Goal: Task Accomplishment & Management: Complete application form

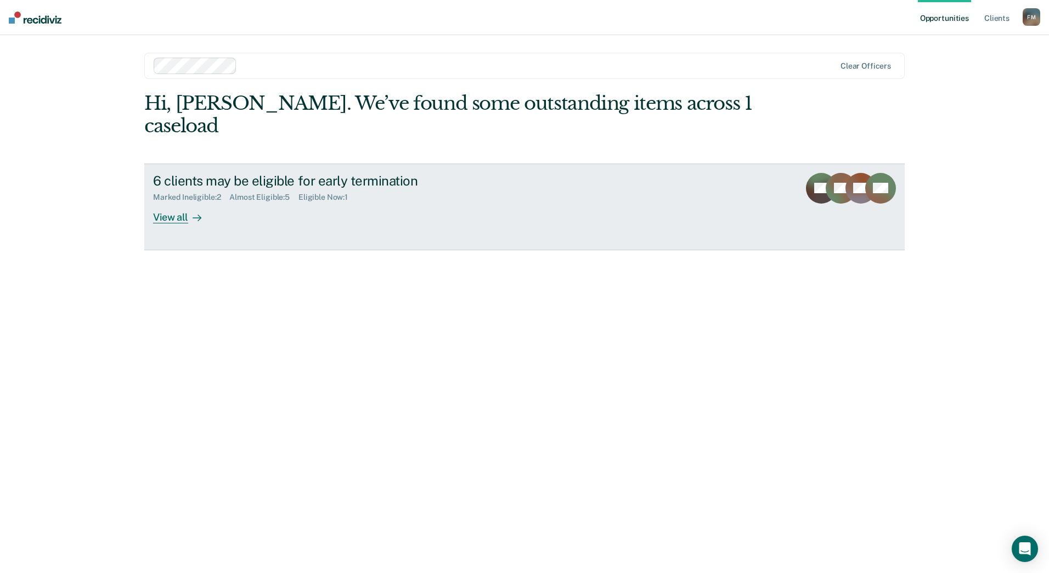
click at [193, 211] on div at bounding box center [194, 217] width 13 height 13
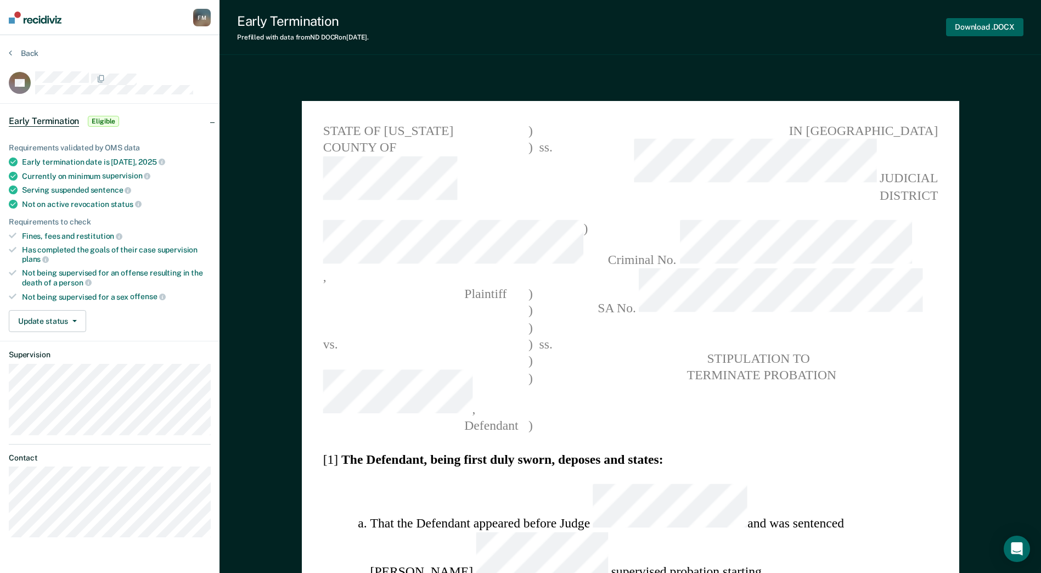
click at [995, 27] on button "Download .DOCX" at bounding box center [984, 27] width 77 height 18
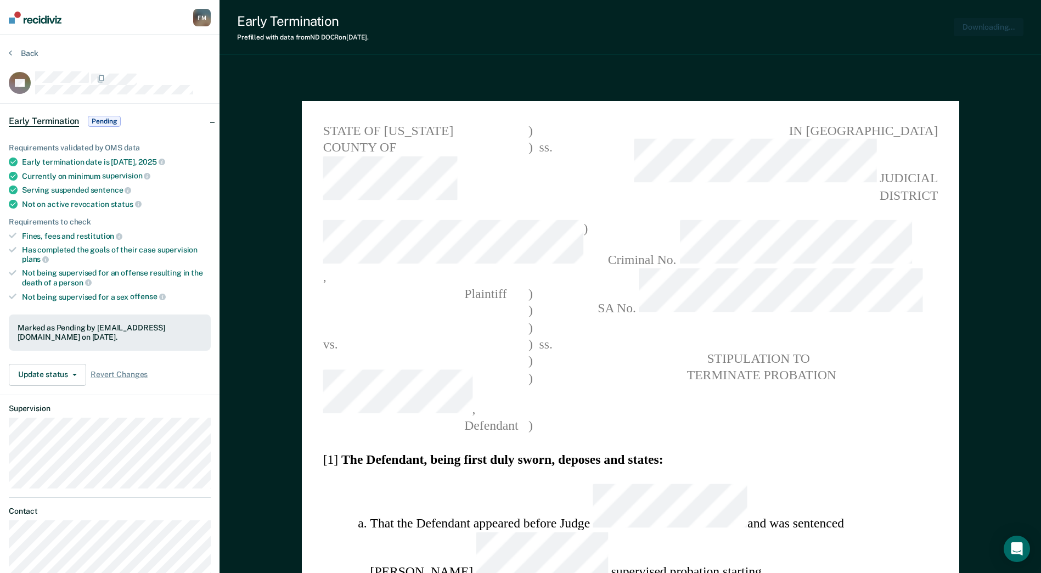
type textarea "x"
